Goal: Find specific page/section: Find specific page/section

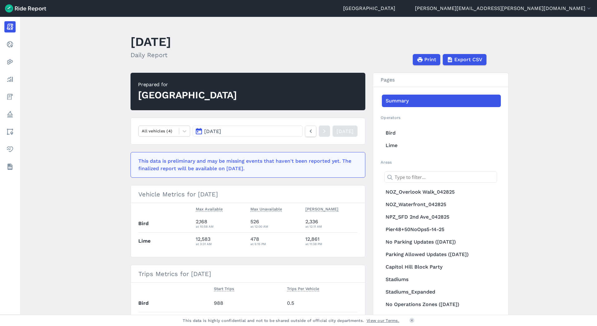
drag, startPoint x: 229, startPoint y: 42, endPoint x: 117, endPoint y: 41, distance: 112.5
click at [117, 41] on main "[DATE] Daily Report Print Export CSV Prepared for Seattle All vehicles (4) [DAT…" at bounding box center [308, 166] width 577 height 298
drag, startPoint x: 117, startPoint y: 41, endPoint x: 126, endPoint y: 41, distance: 9.4
click at [126, 41] on main "[DATE] Daily Report Print Export CSV Prepared for Seattle All vehicles (4) [DAT…" at bounding box center [308, 166] width 577 height 298
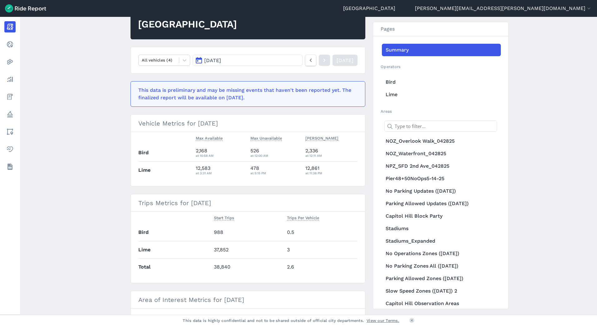
scroll to position [62, 0]
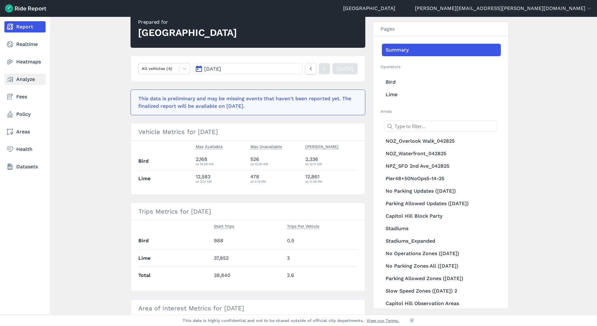
drag, startPoint x: 17, startPoint y: 82, endPoint x: 25, endPoint y: 81, distance: 8.9
click at [17, 82] on link "Analyze" at bounding box center [24, 79] width 41 height 11
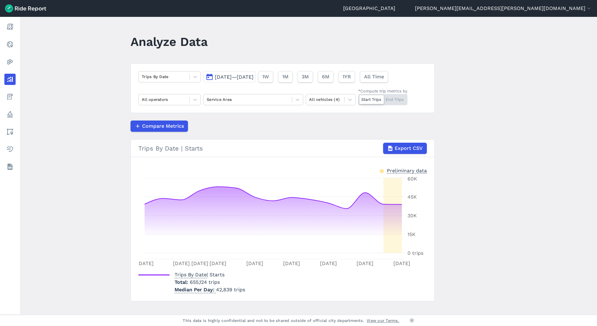
click at [254, 79] on span "[DATE]—[DATE]" at bounding box center [234, 77] width 39 height 6
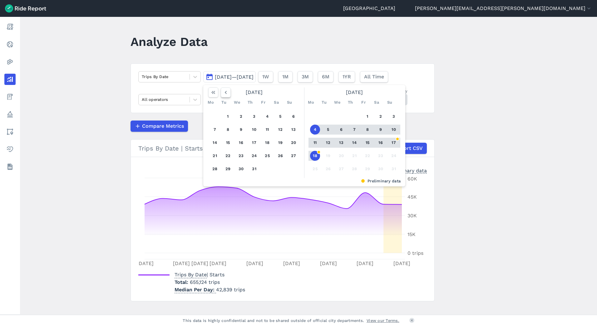
click at [226, 92] on icon "button" at bounding box center [226, 92] width 6 height 6
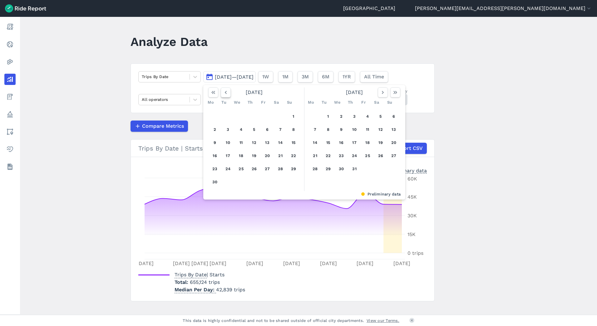
click at [226, 92] on icon "button" at bounding box center [226, 92] width 6 height 6
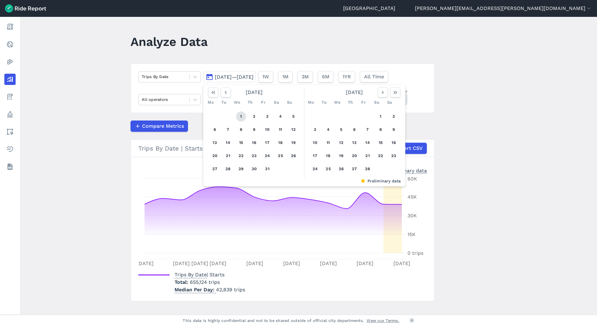
click at [243, 116] on button "1" at bounding box center [241, 117] width 10 height 10
click at [383, 92] on icon "button" at bounding box center [383, 92] width 6 height 6
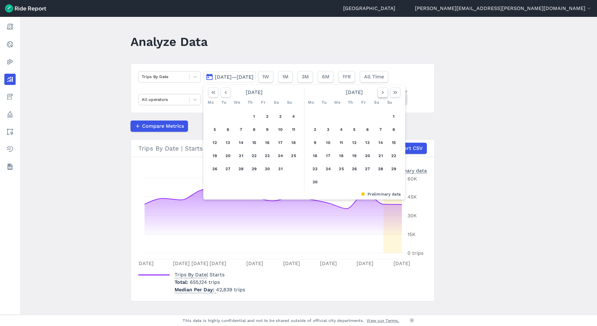
click at [383, 92] on icon "button" at bounding box center [383, 92] width 6 height 6
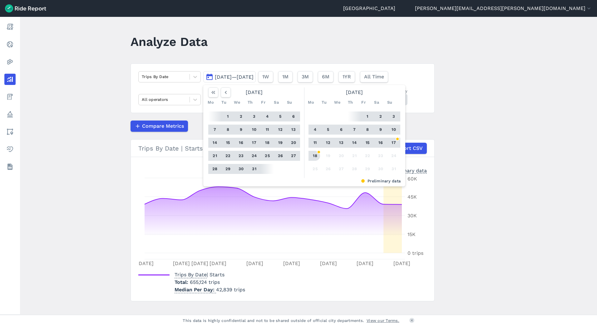
click at [313, 155] on button "18" at bounding box center [315, 156] width 10 height 10
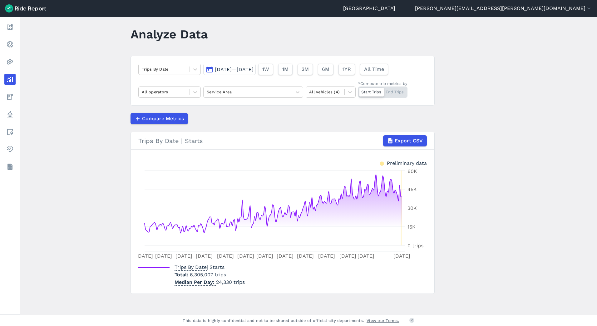
scroll to position [9, 0]
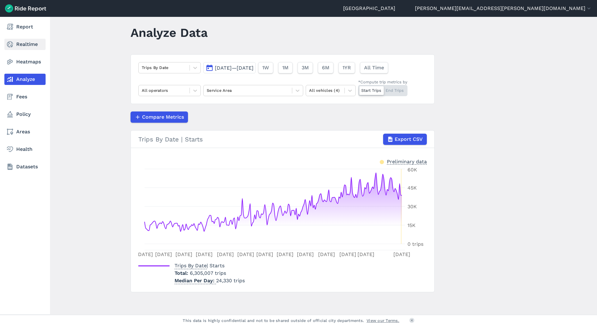
click at [21, 41] on link "Realtime" at bounding box center [24, 44] width 41 height 11
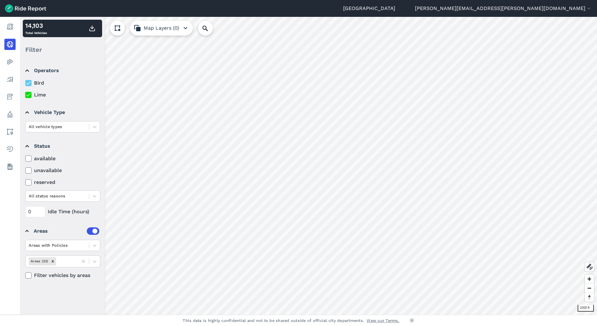
click at [118, 29] on use at bounding box center [118, 28] width 6 height 6
click at [118, 30] on icon at bounding box center [117, 27] width 7 height 7
click at [116, 25] on icon at bounding box center [117, 27] width 7 height 7
click at [200, 33] on div at bounding box center [239, 28] width 82 height 15
